Goal: Task Accomplishment & Management: Use online tool/utility

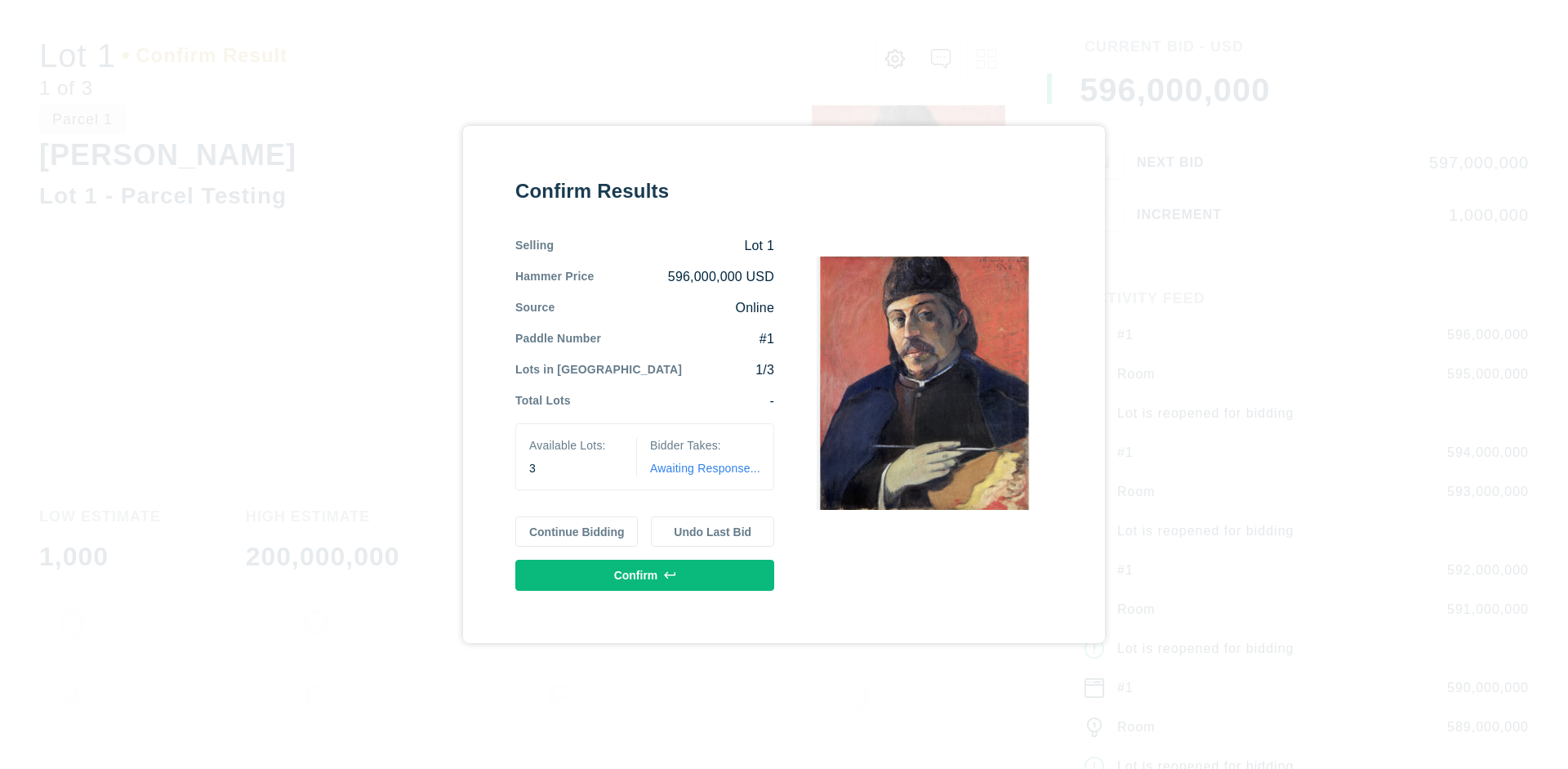
click at [577, 531] on button "Continue Bidding" at bounding box center [577, 532] width 123 height 31
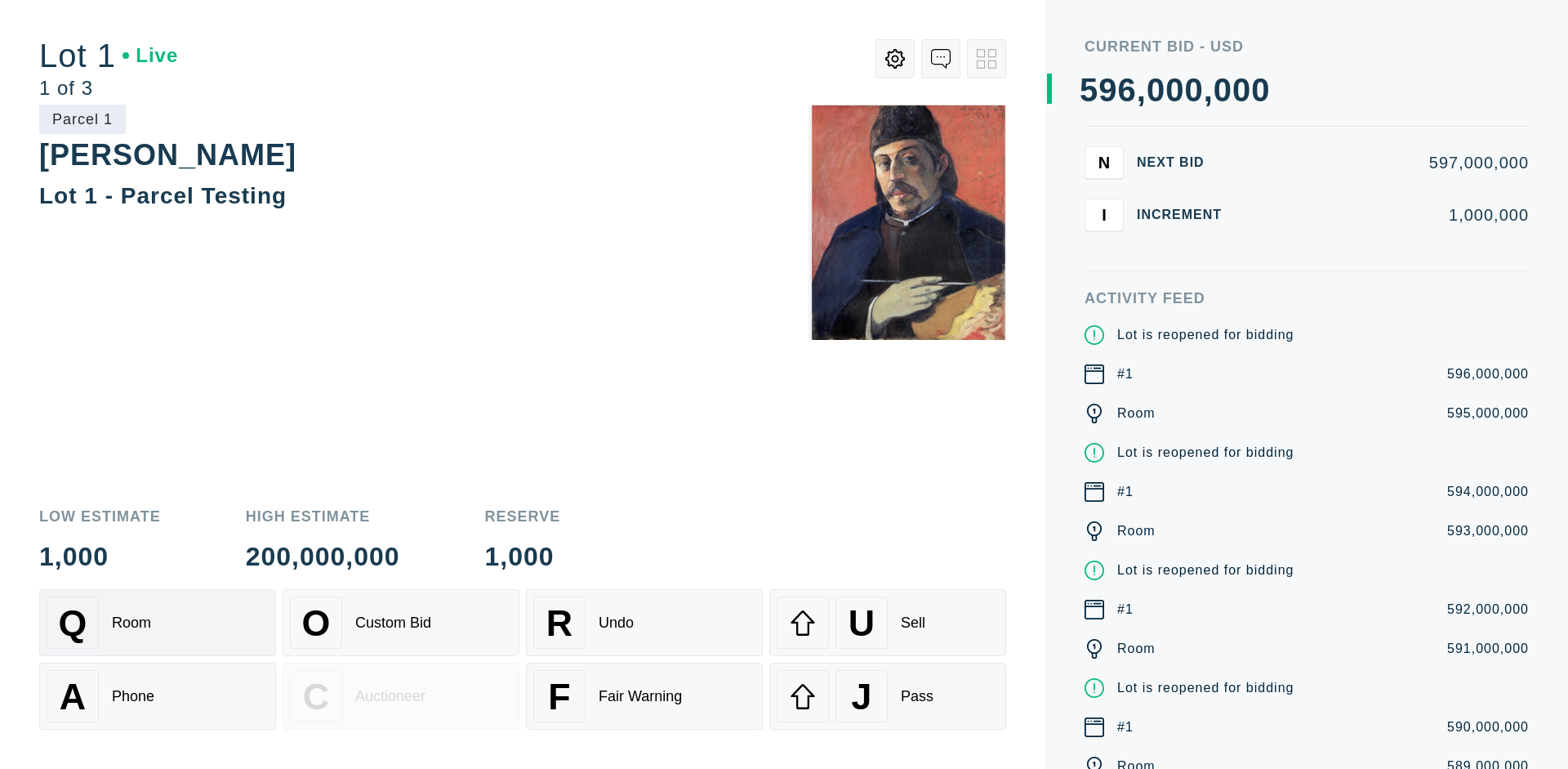
click at [157, 622] on div "Q Room" at bounding box center [158, 622] width 222 height 52
